Goal: Browse casually: Explore the website without a specific task or goal

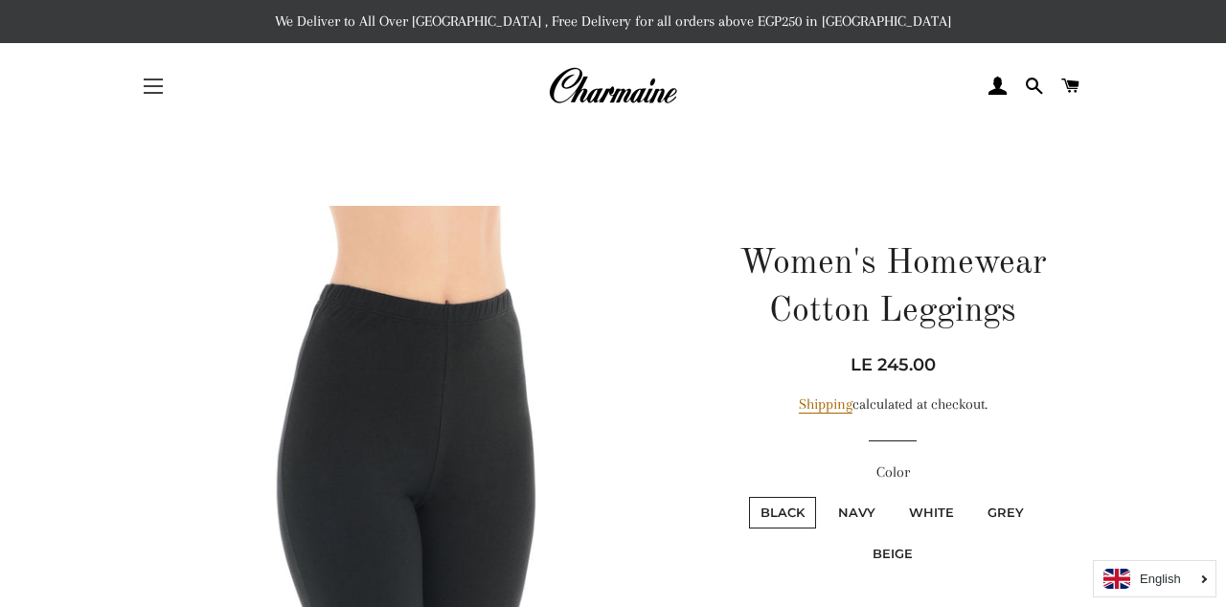
click at [163, 73] on button "Site navigation" at bounding box center [153, 86] width 48 height 48
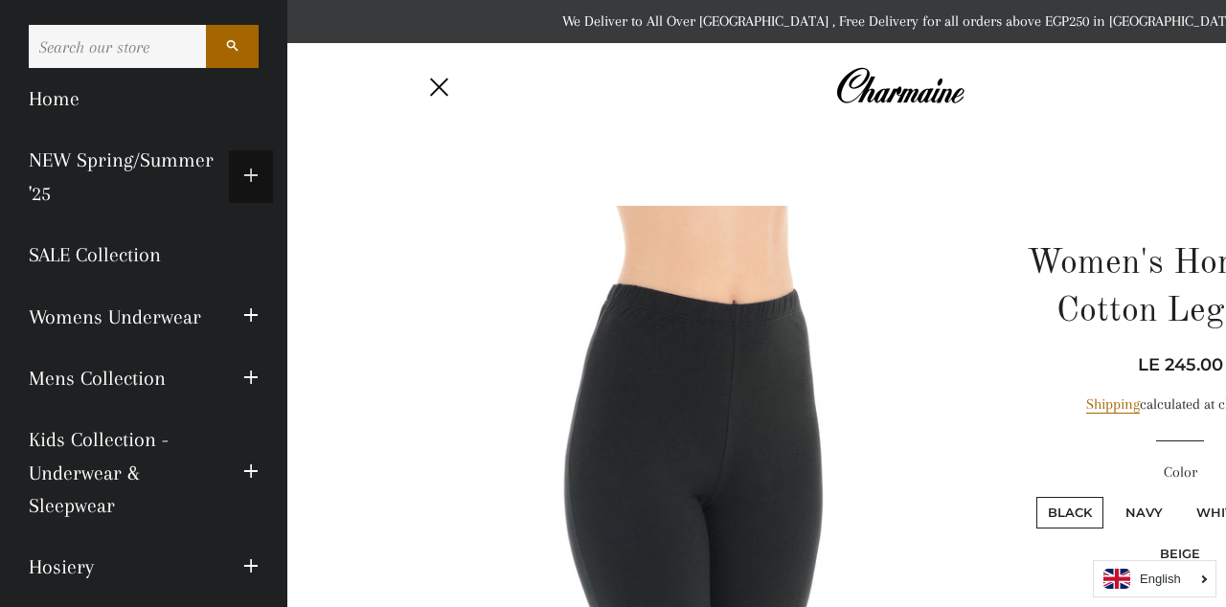
click at [258, 165] on span "button" at bounding box center [250, 177] width 15 height 24
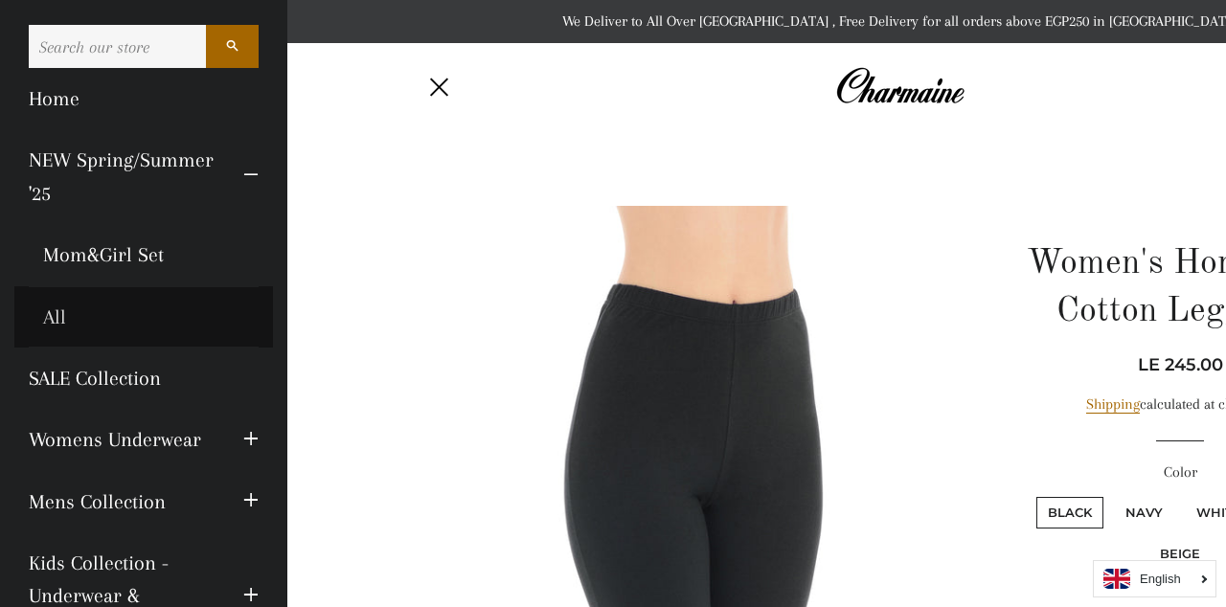
click at [59, 319] on link "All" at bounding box center [143, 316] width 259 height 61
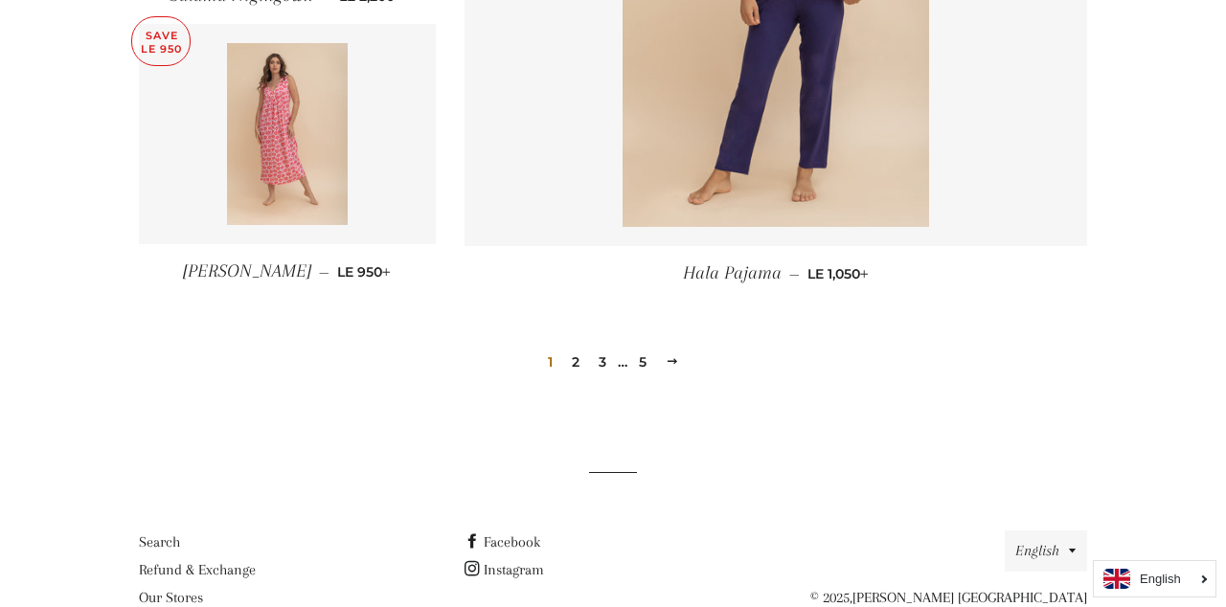
scroll to position [2731, 0]
click at [672, 362] on span at bounding box center [672, 361] width 13 height 14
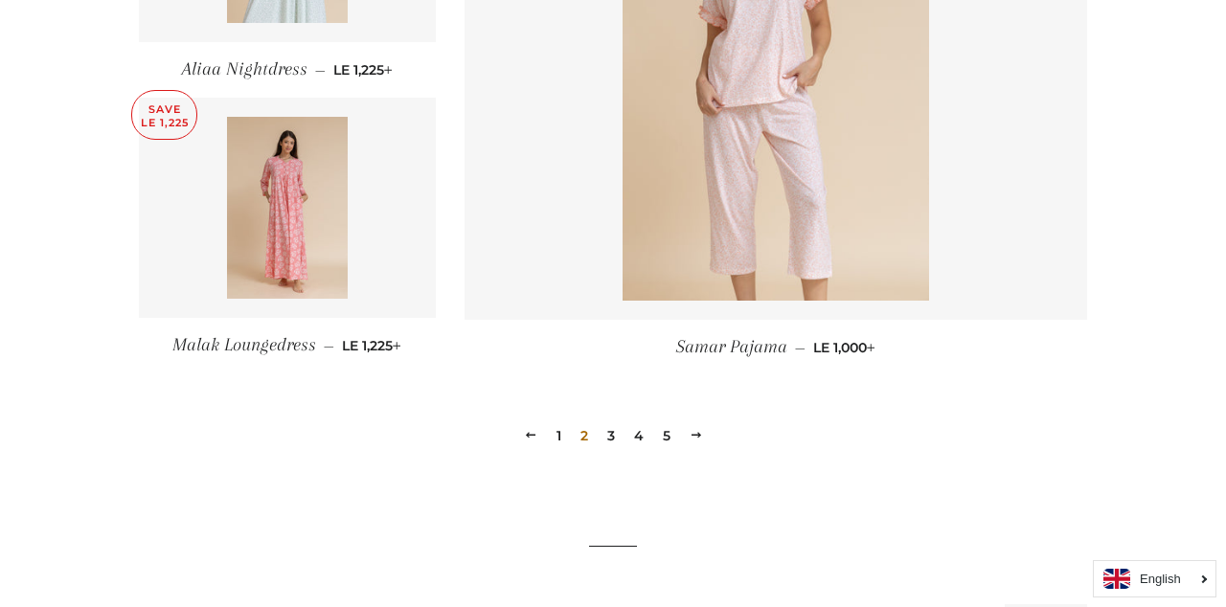
scroll to position [2665, 0]
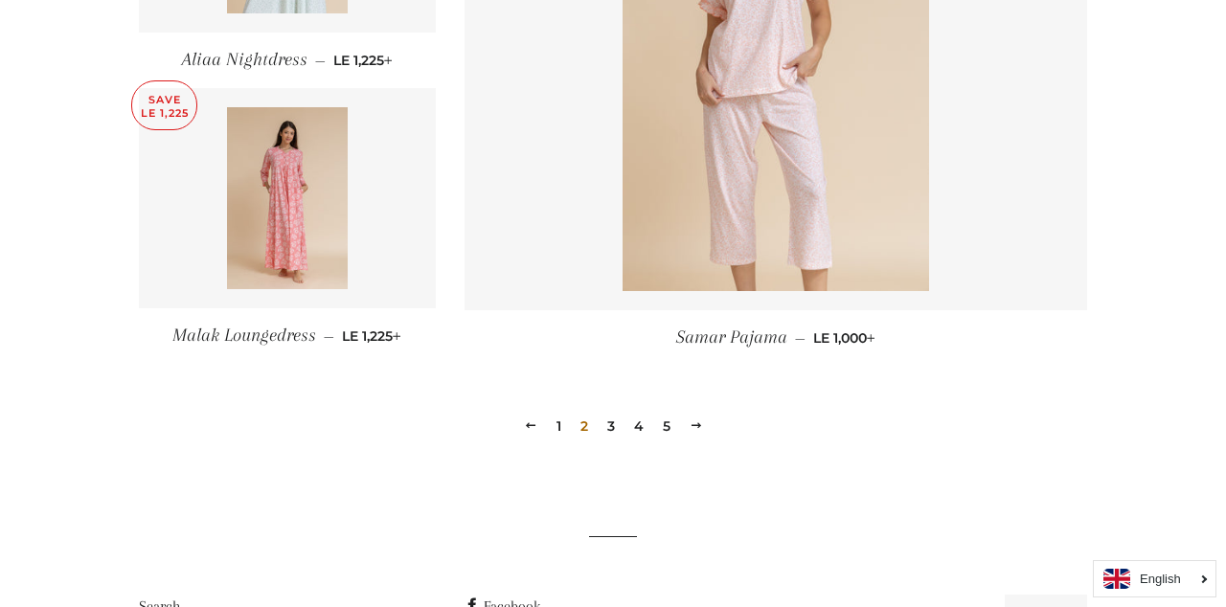
click at [695, 423] on span at bounding box center [696, 426] width 13 height 14
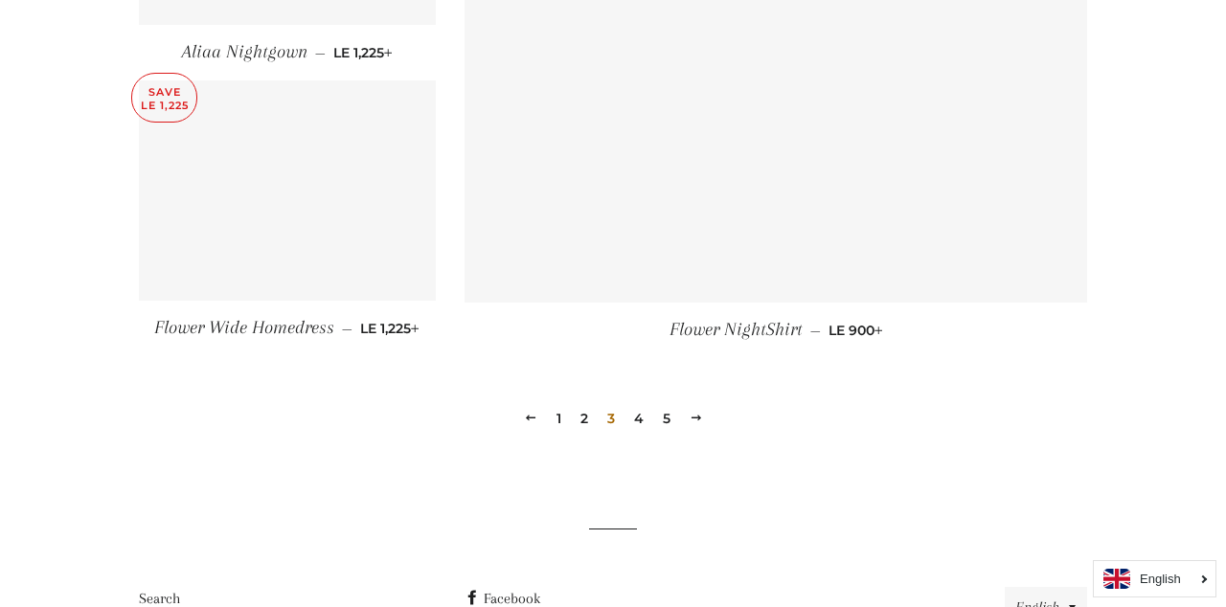
scroll to position [2680, 0]
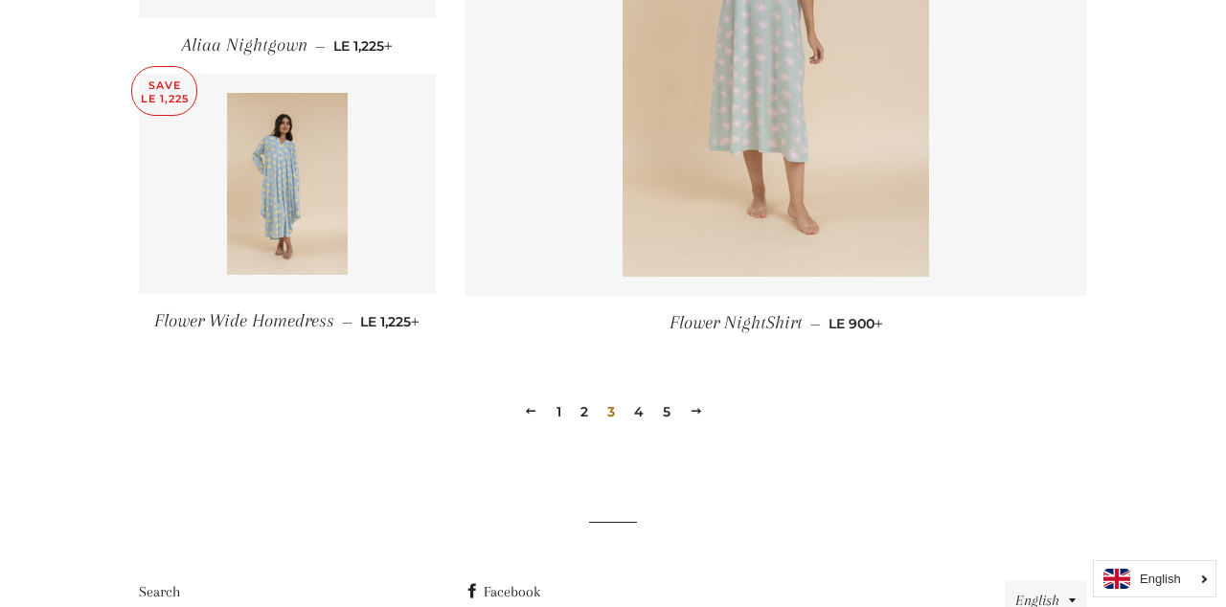
click at [695, 415] on span at bounding box center [696, 411] width 13 height 14
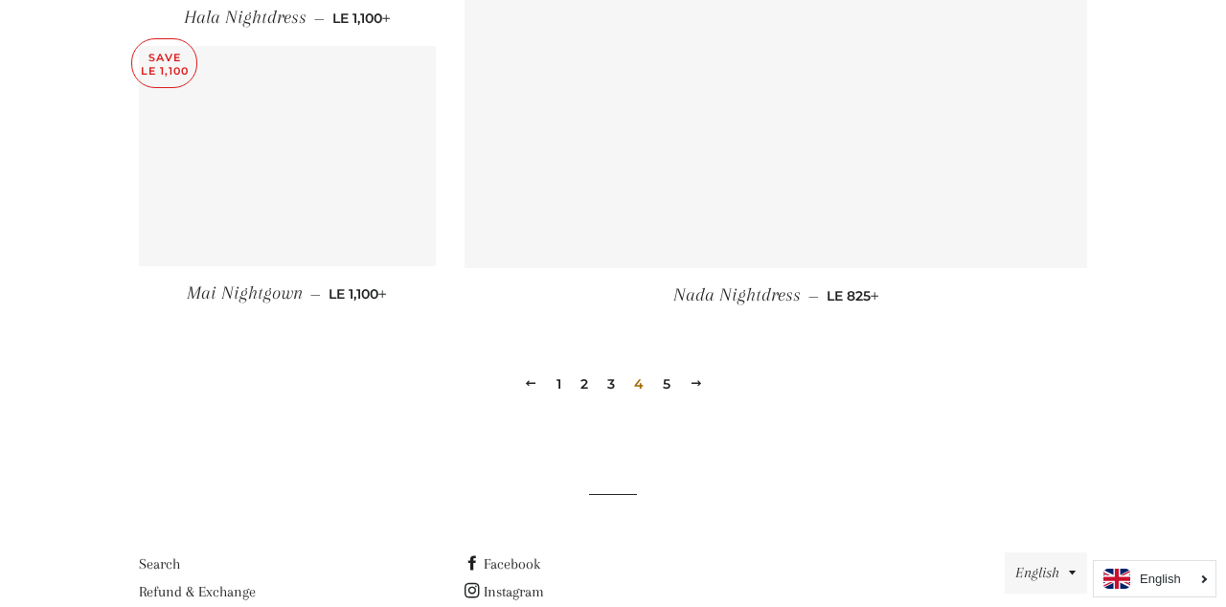
scroll to position [2709, 0]
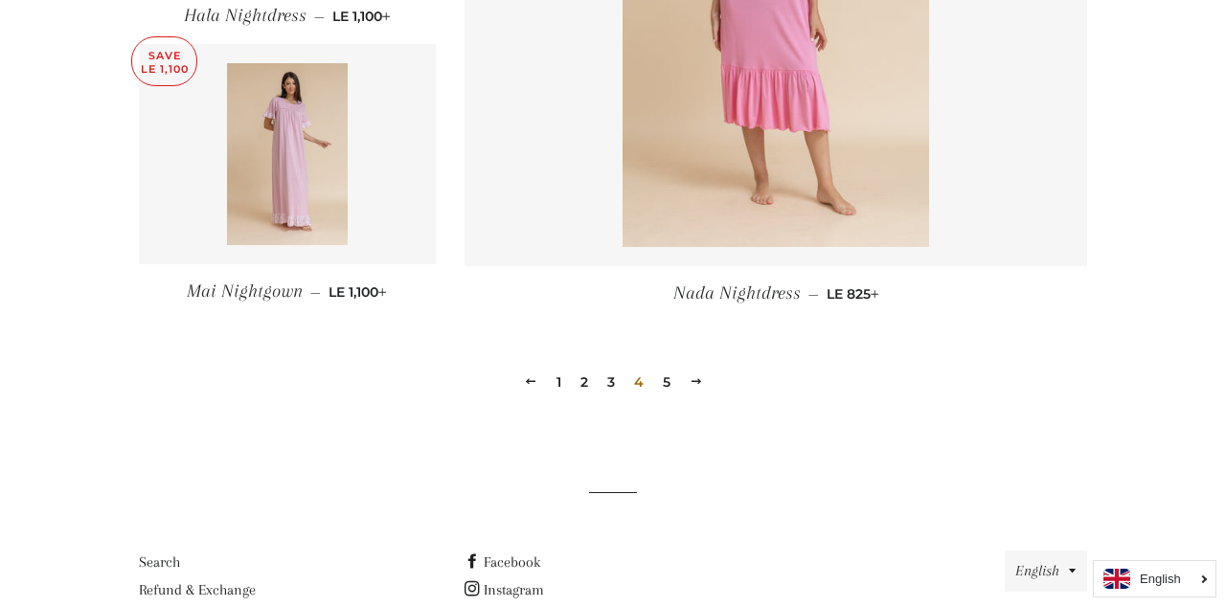
click at [694, 375] on span at bounding box center [696, 382] width 13 height 14
